Goal: Task Accomplishment & Management: Complete application form

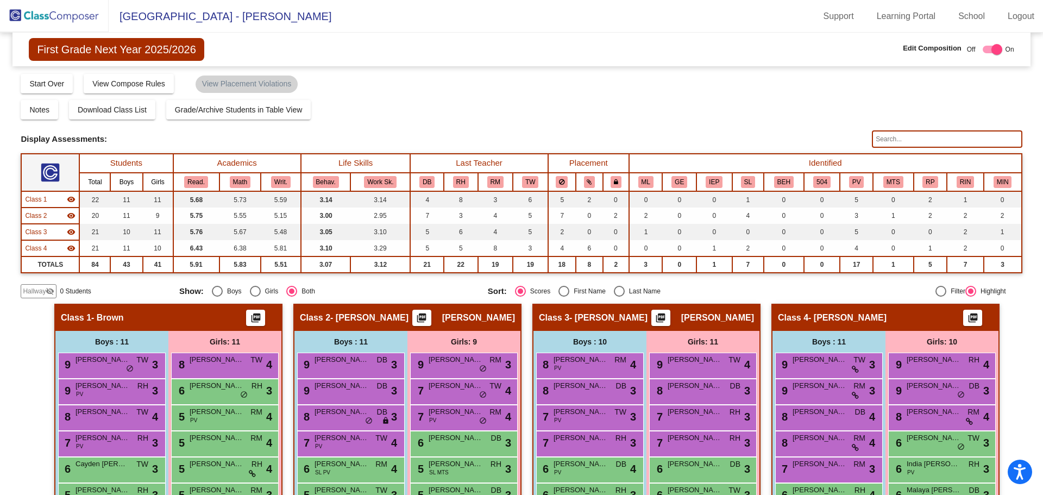
scroll to position [53, 0]
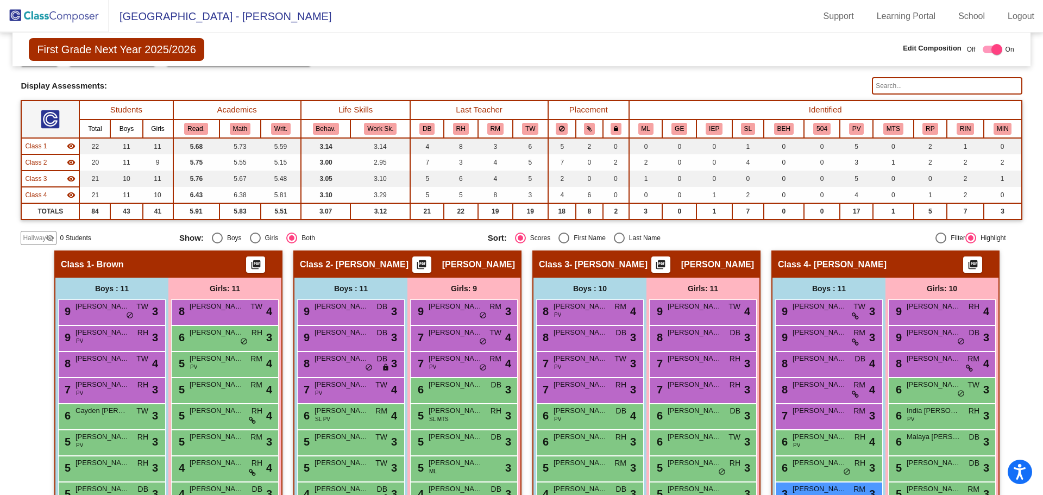
click at [70, 12] on img at bounding box center [54, 16] width 109 height 32
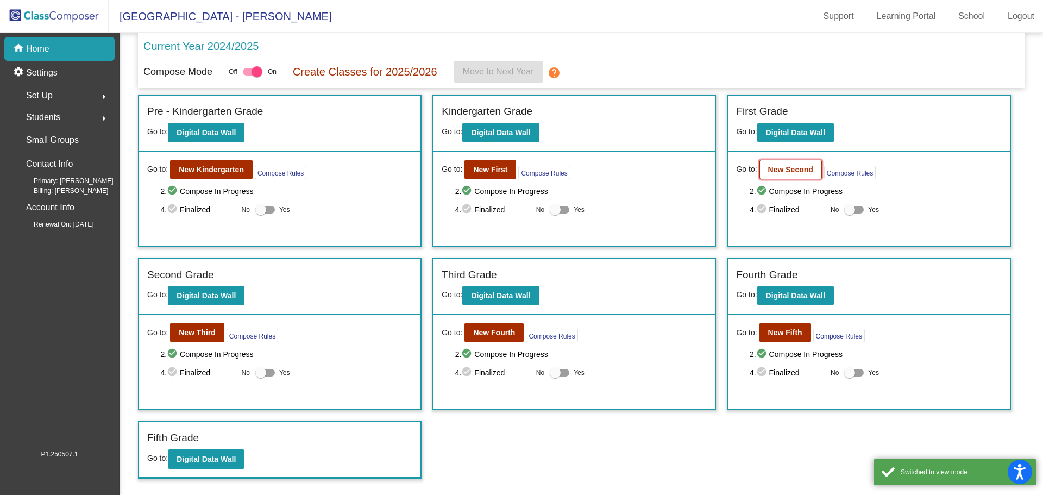
click at [816, 165] on button "New Second" at bounding box center [791, 170] width 62 height 20
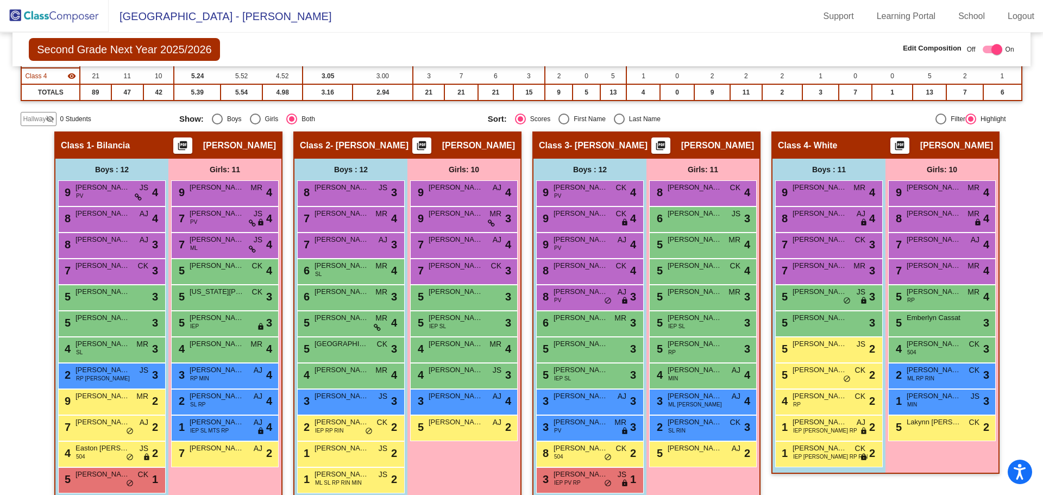
scroll to position [188, 0]
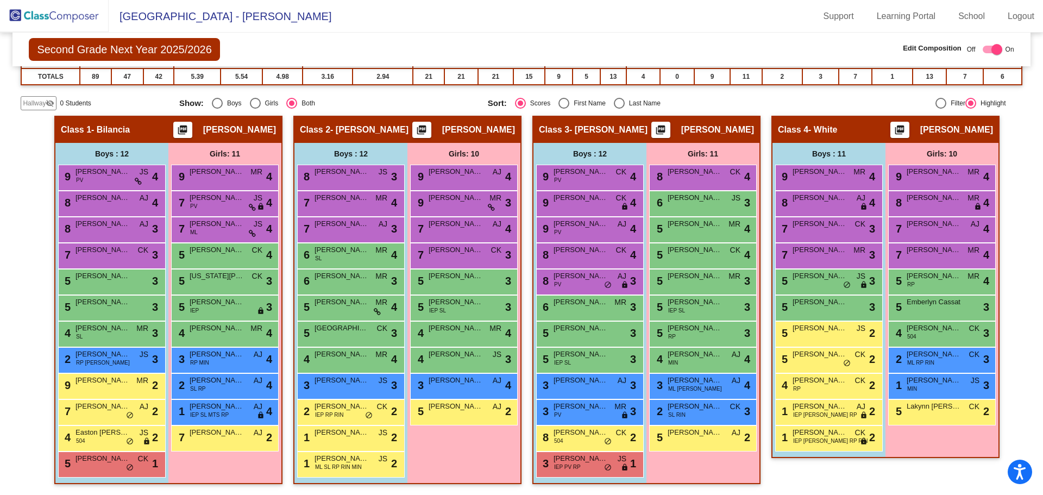
click at [35, 99] on span "Hallway" at bounding box center [34, 103] width 23 height 10
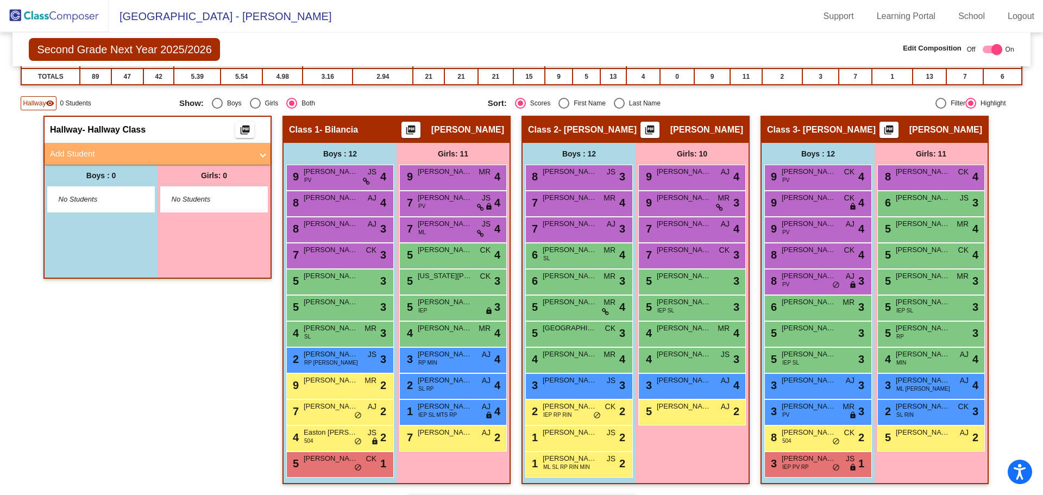
click at [261, 158] on span at bounding box center [263, 154] width 4 height 12
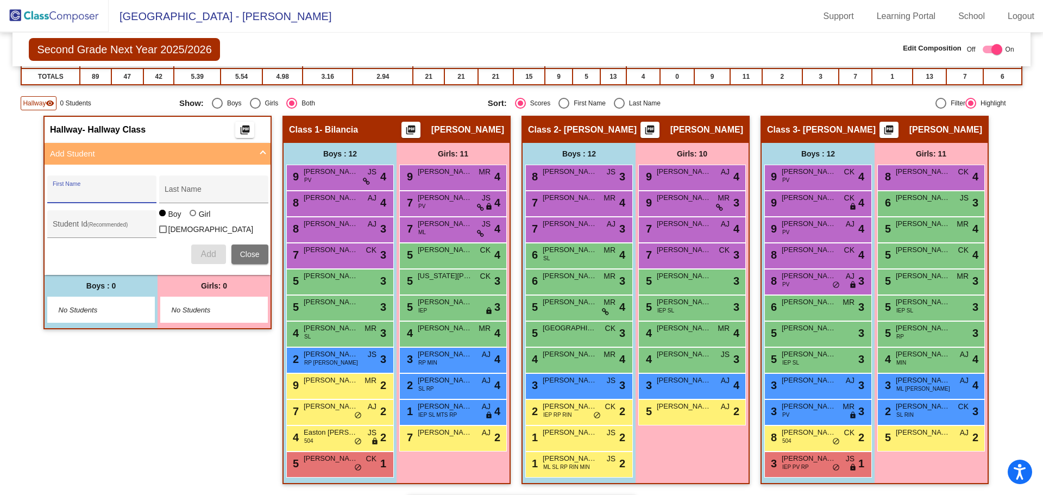
click at [92, 195] on input "First Name" at bounding box center [102, 193] width 98 height 9
type input "Yarelin"
type input "[PERSON_NAME]"
click at [191, 216] on div at bounding box center [193, 213] width 7 height 7
click at [193, 219] on input "Girl" at bounding box center [193, 218] width 1 height 1
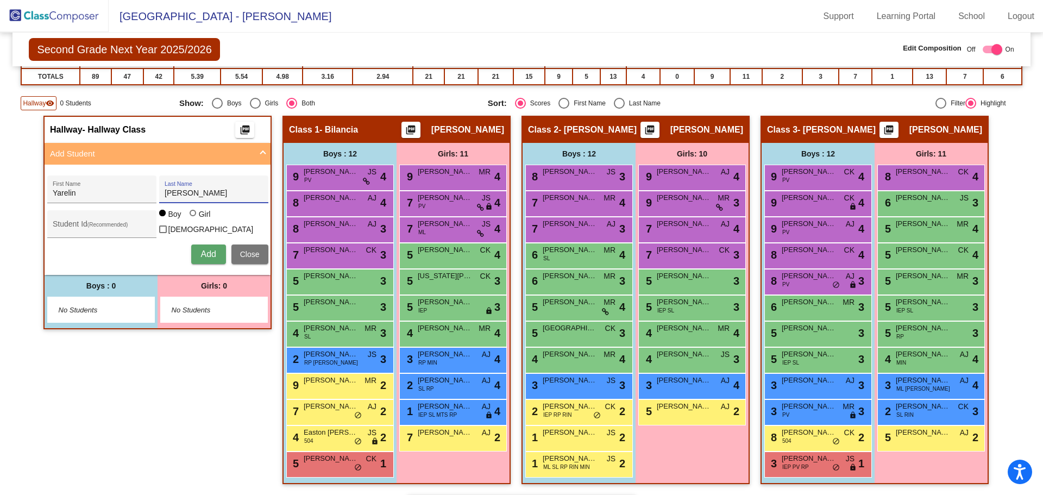
radio input "true"
click at [210, 255] on span "Add" at bounding box center [207, 253] width 15 height 9
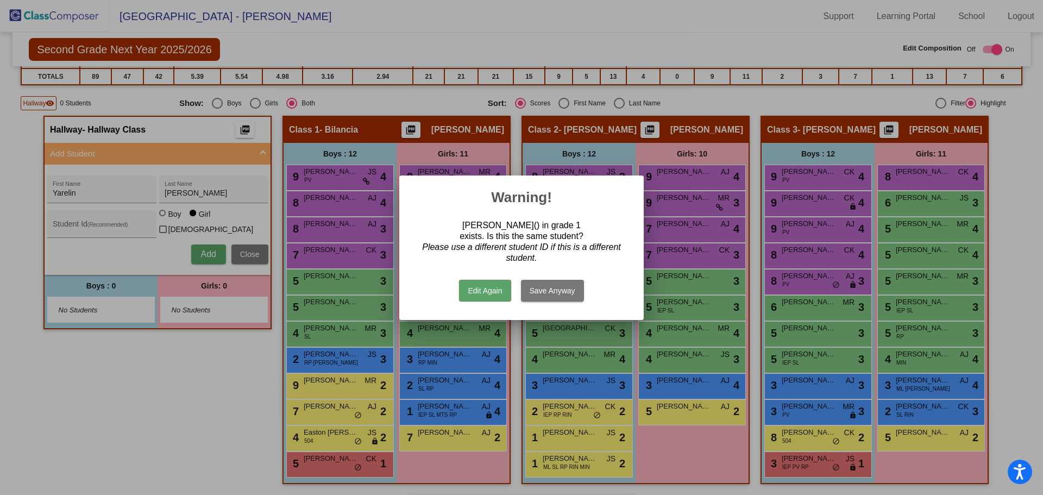
click at [147, 371] on div at bounding box center [521, 247] width 1043 height 495
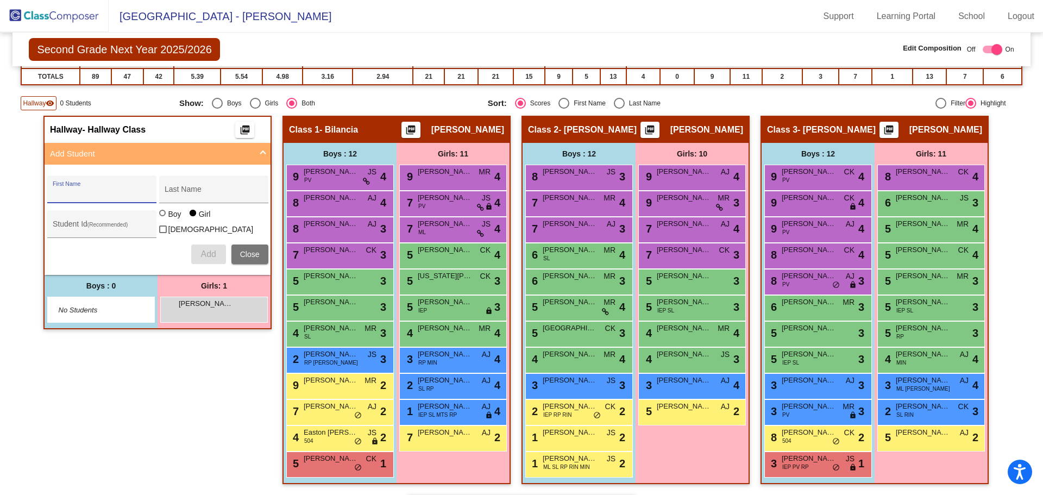
click at [244, 250] on span "Close" at bounding box center [250, 254] width 20 height 9
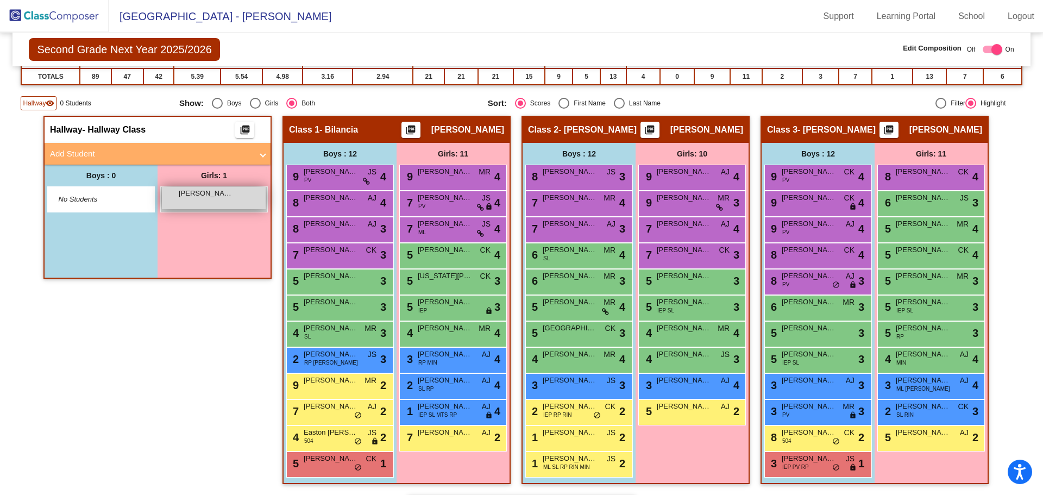
click at [201, 190] on span "[PERSON_NAME]" at bounding box center [206, 193] width 54 height 11
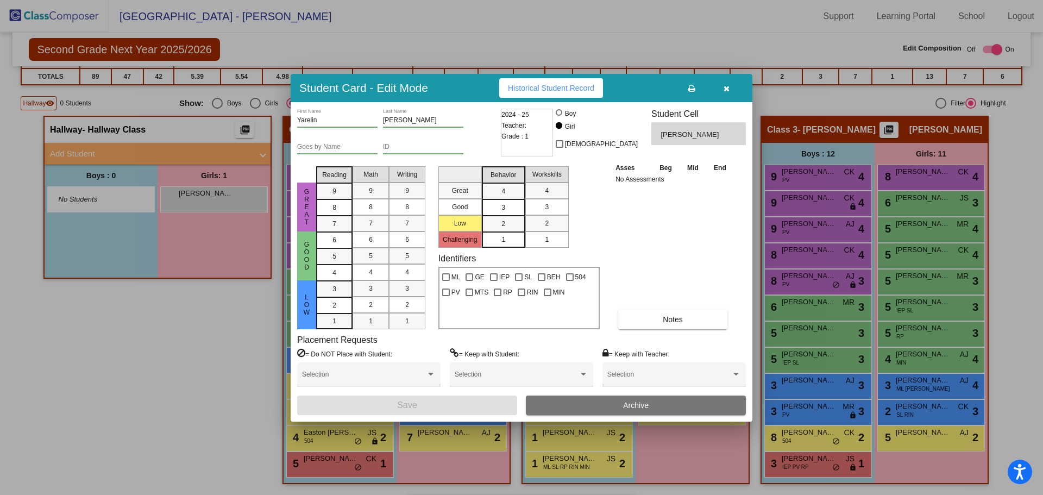
click at [625, 405] on span "Archive" at bounding box center [636, 405] width 26 height 9
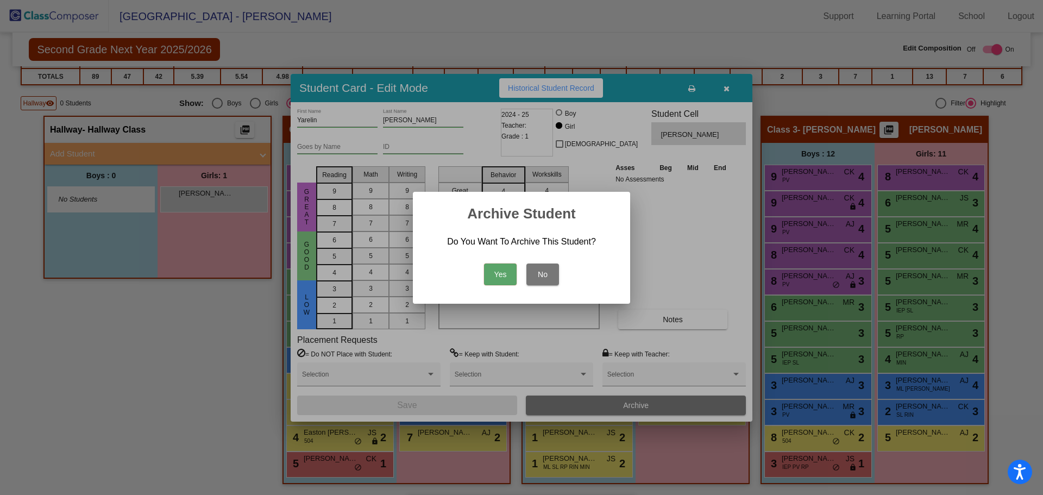
click at [500, 272] on button "Yes" at bounding box center [500, 275] width 33 height 22
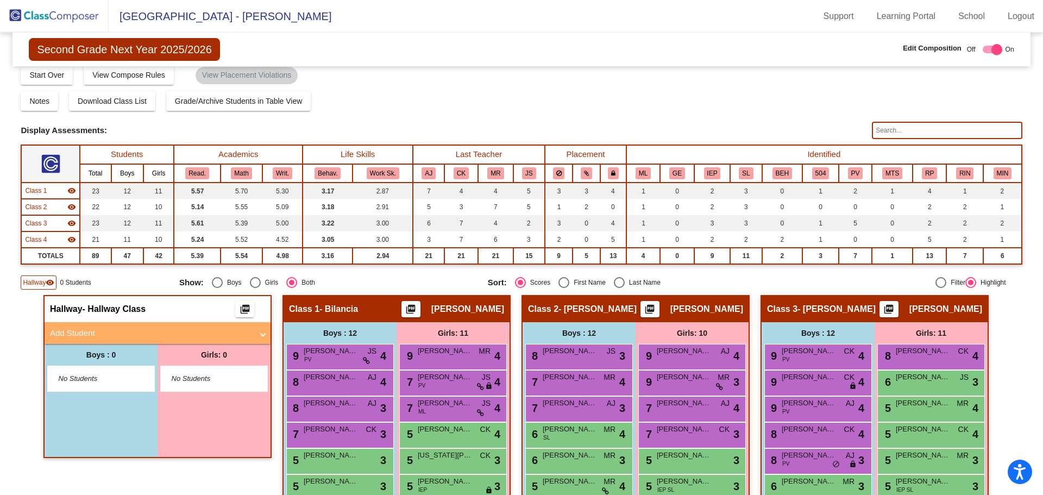
scroll to position [0, 0]
